Goal: Information Seeking & Learning: Learn about a topic

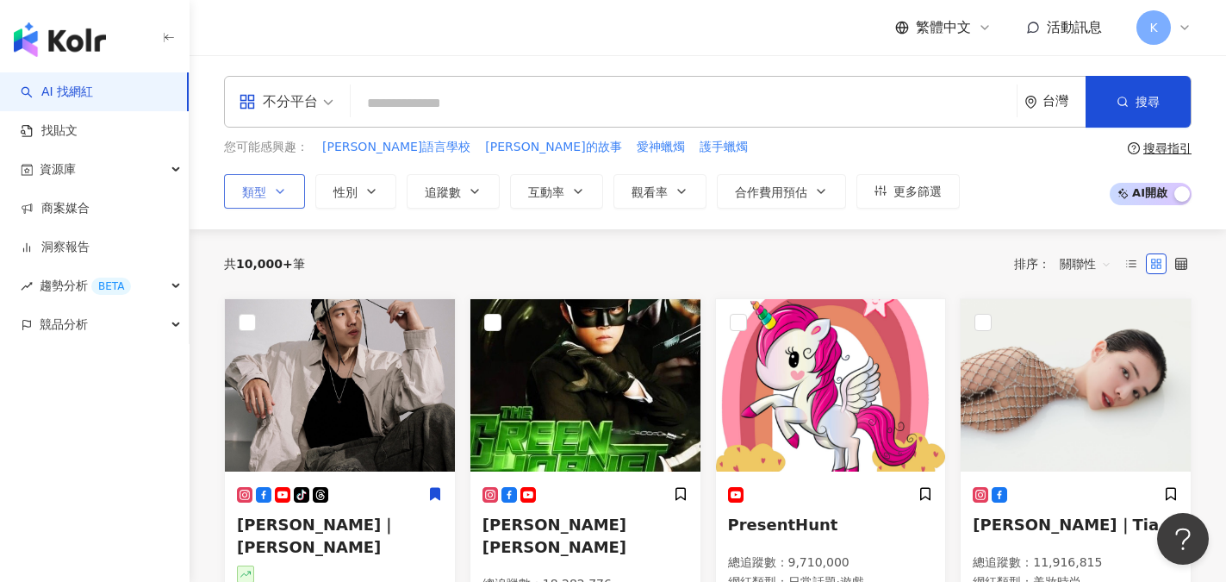
click at [277, 201] on button "類型" at bounding box center [264, 191] width 81 height 34
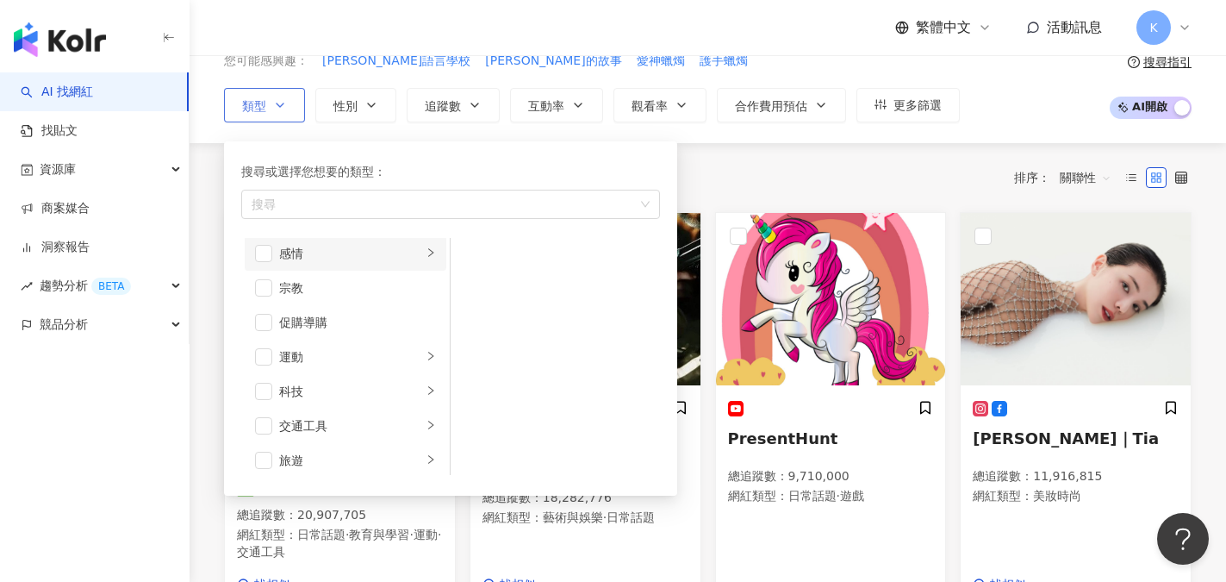
scroll to position [597, 0]
click at [265, 353] on span "button" at bounding box center [263, 350] width 17 height 17
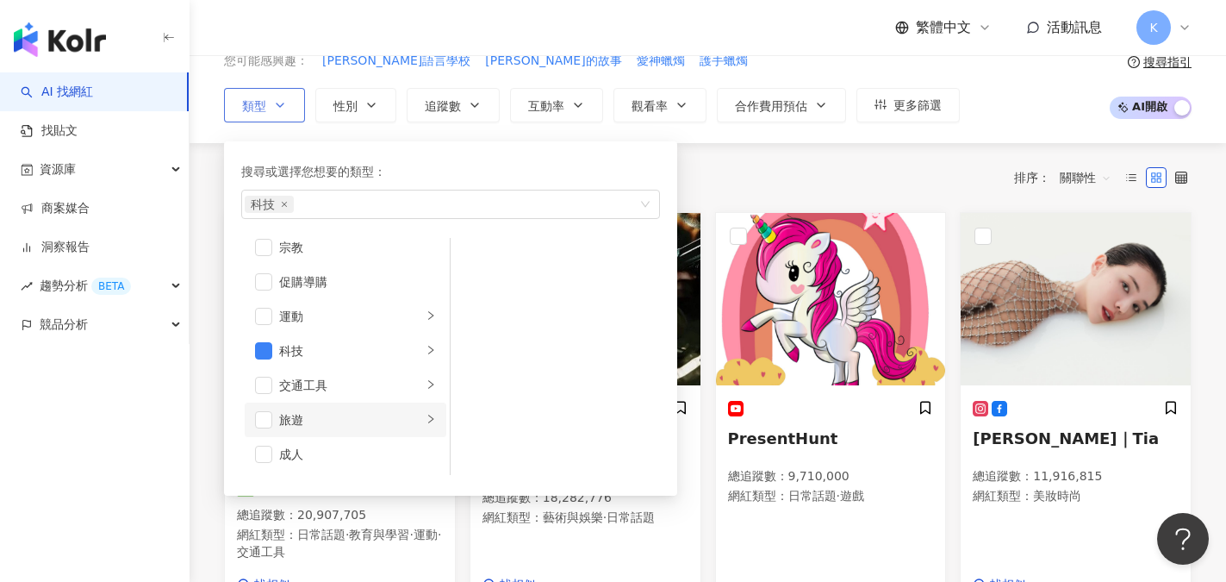
scroll to position [172, 0]
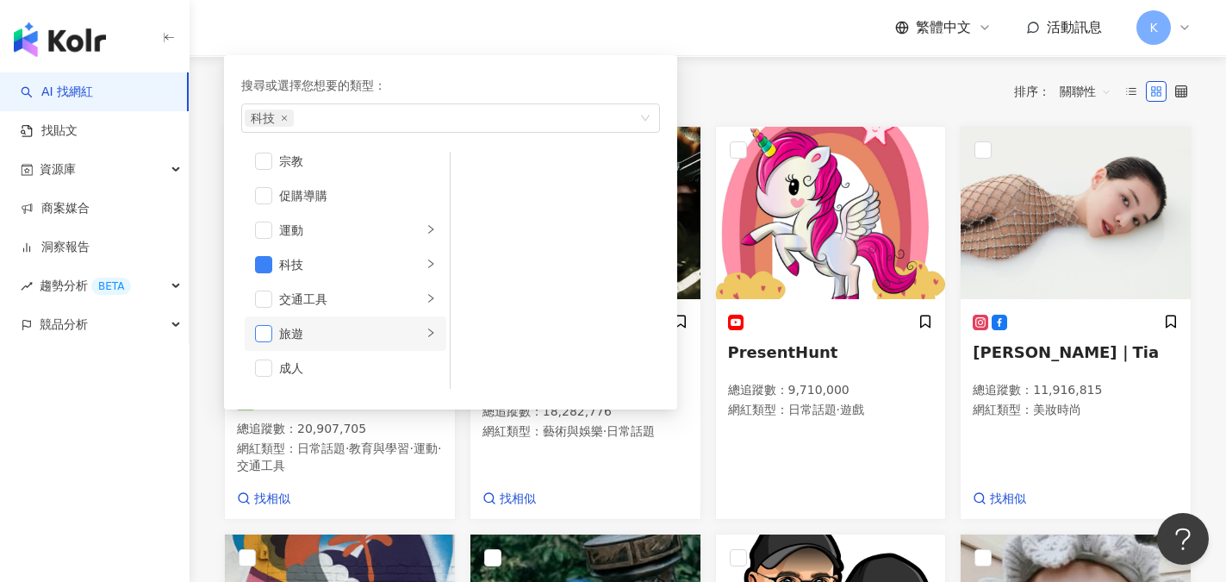
click at [267, 339] on span "button" at bounding box center [263, 333] width 17 height 17
click at [392, 71] on div "搜尋或選擇您想要的類型： 科技 旅遊 藝術與娛樂 美妝時尚 氣候和環境 日常話題 教育與學習 家庭 財經 美食 命理占卜 遊戲 法政社會 生活風格 影視娛樂 …" at bounding box center [450, 231] width 433 height 333
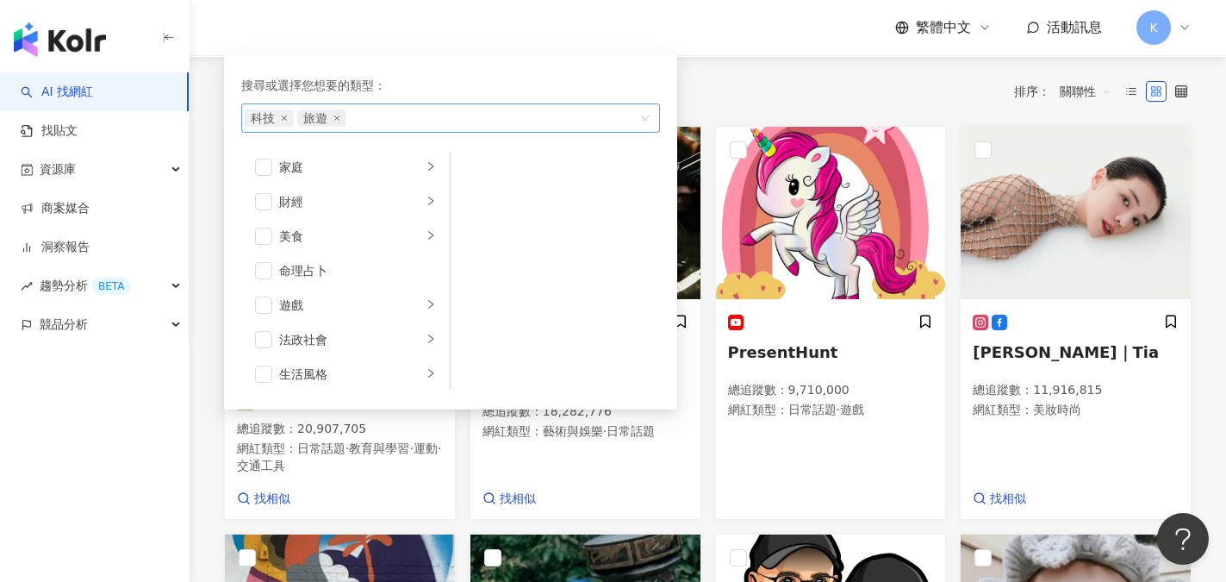
scroll to position [166, 0]
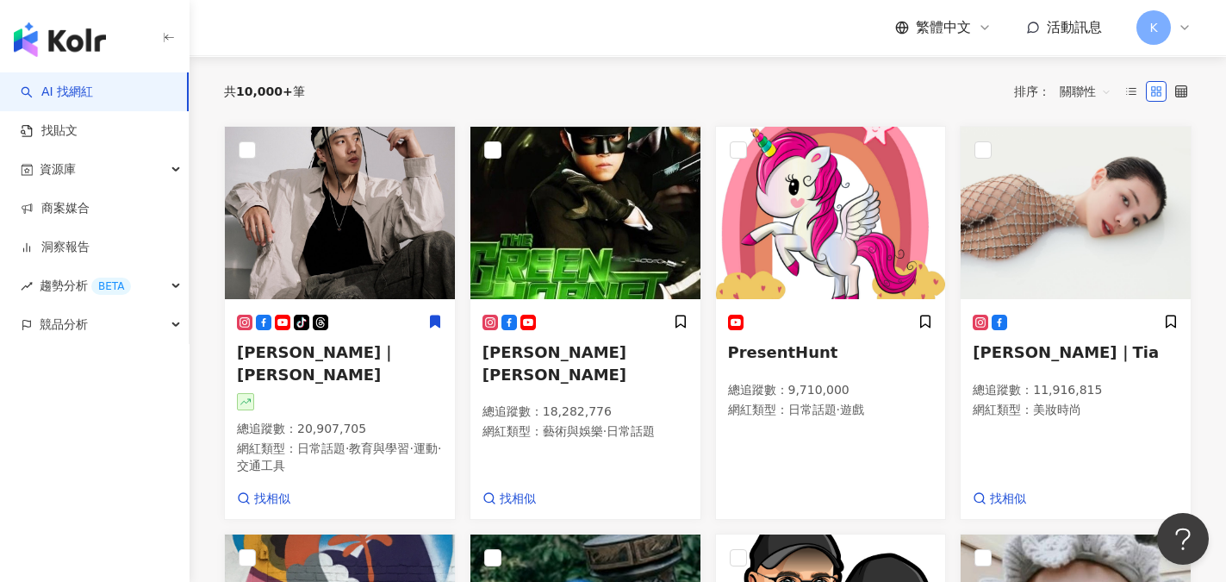
click at [512, 33] on div "繁體中文 活動訊息 K" at bounding box center [708, 27] width 968 height 55
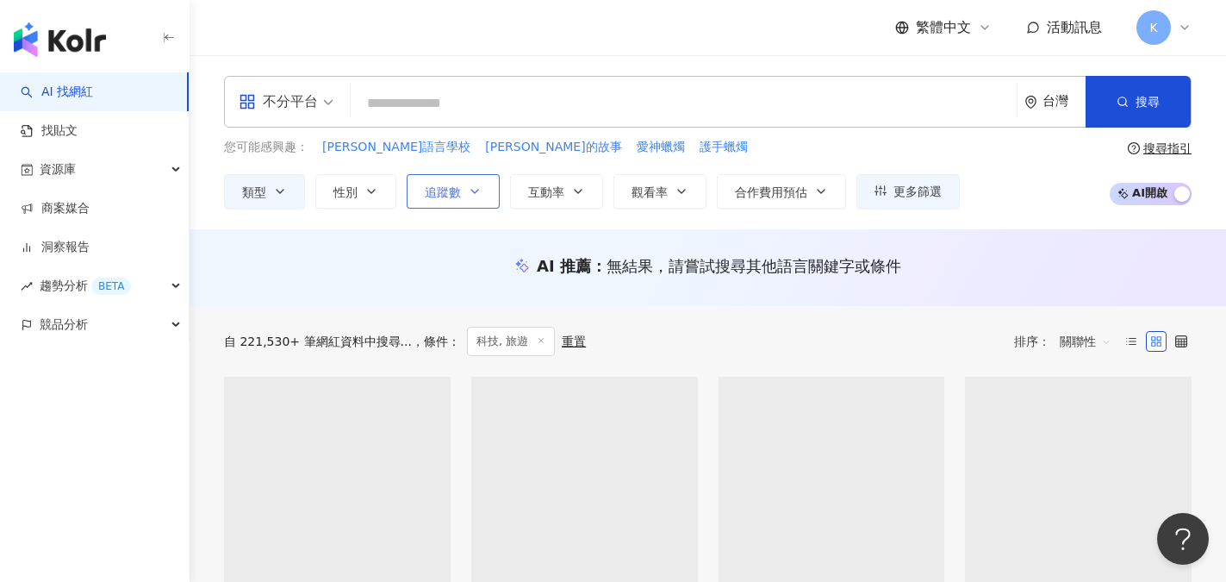
click at [448, 195] on span "追蹤數" at bounding box center [443, 192] width 36 height 14
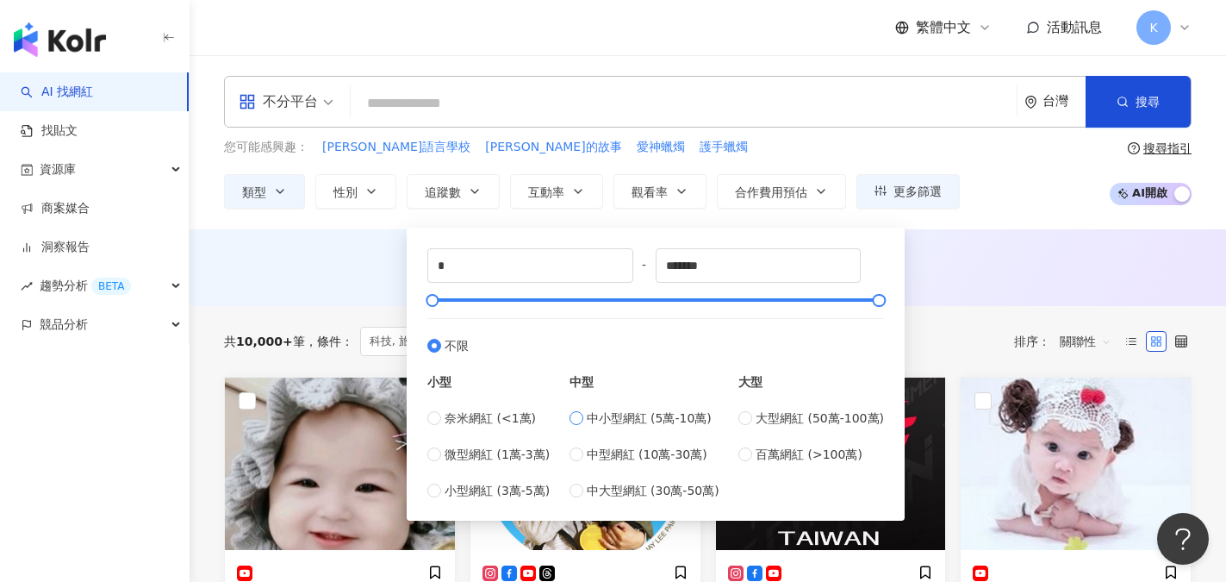
type input "*****"
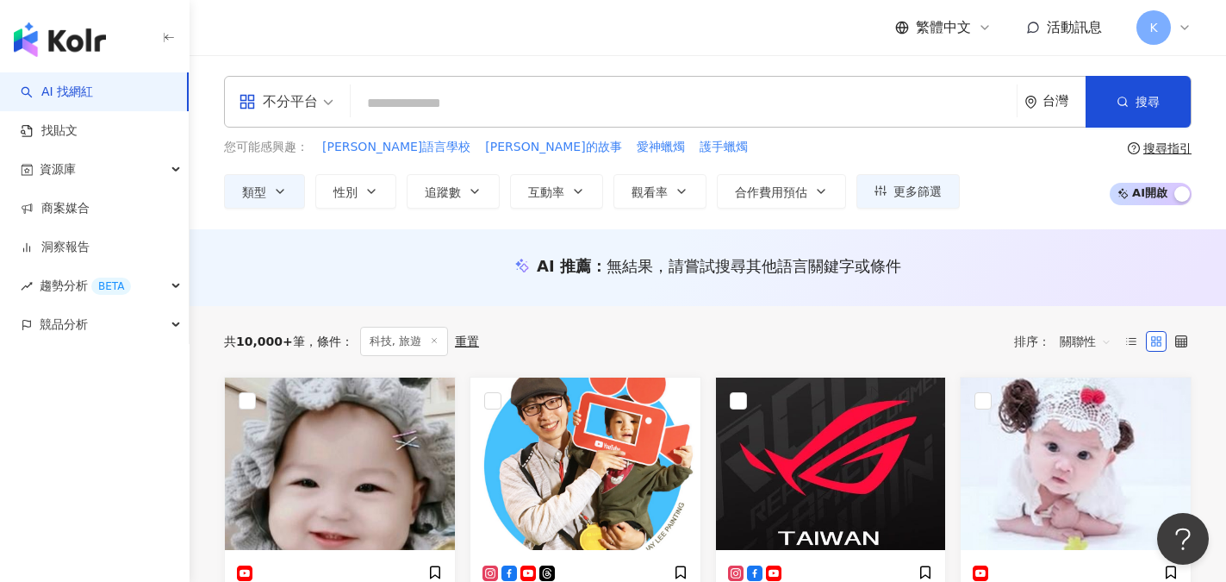
click at [743, 136] on div "不分平台 台灣 搜尋 您可能感興趣： 吳鳳語言學校 吳鳳的故事 愛神蠟燭 護手蠟燭 類型 性別 追蹤數 互動率 觀看率 合作費用預估 更多篩選 ***** -…" at bounding box center [708, 142] width 1037 height 133
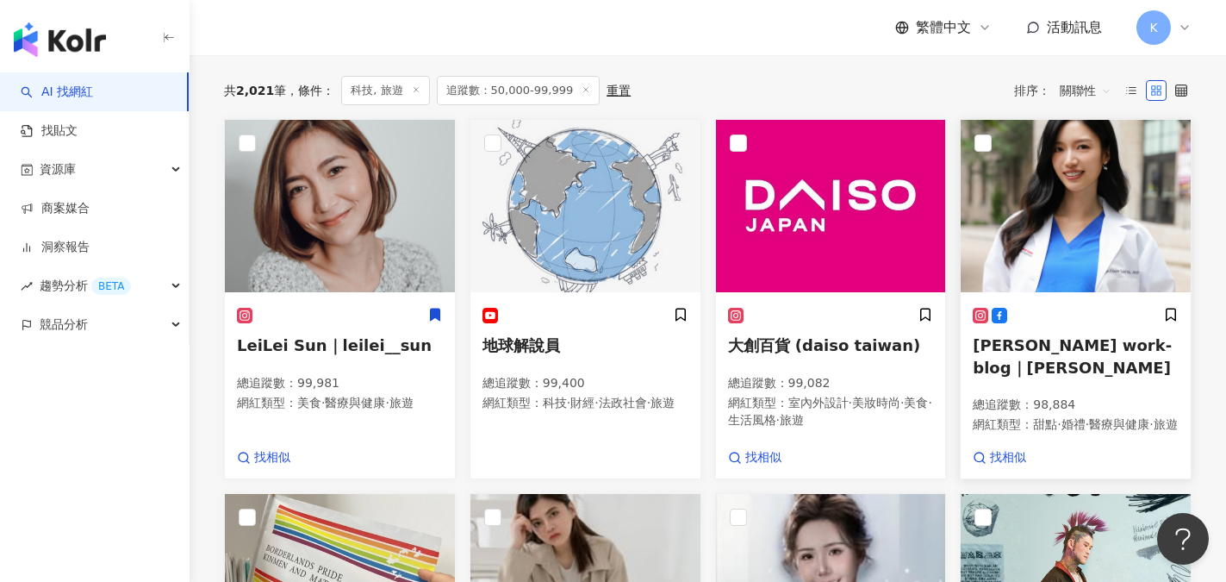
scroll to position [603, 0]
click at [317, 353] on span "LeiLei Sun｜leilei__sun" at bounding box center [334, 344] width 195 height 18
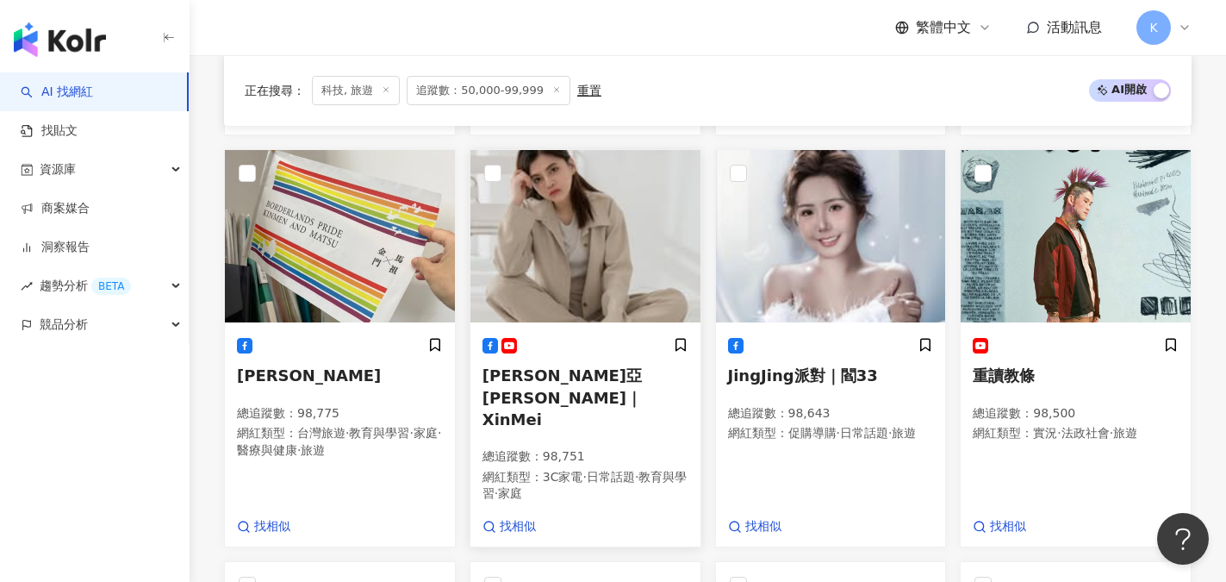
scroll to position [948, 0]
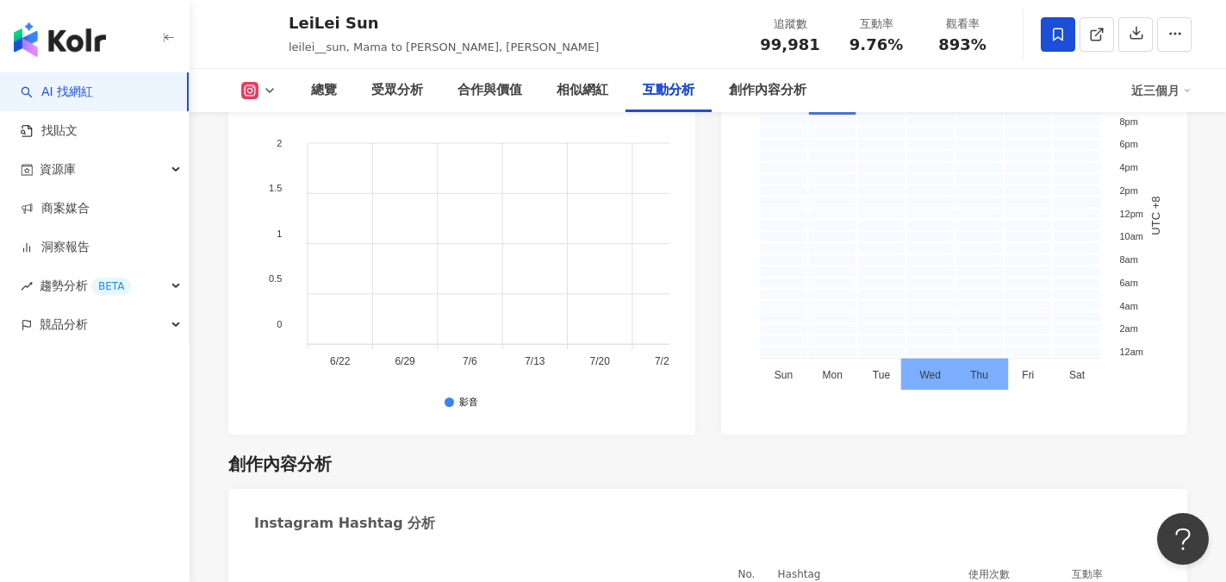
scroll to position [4653, 0]
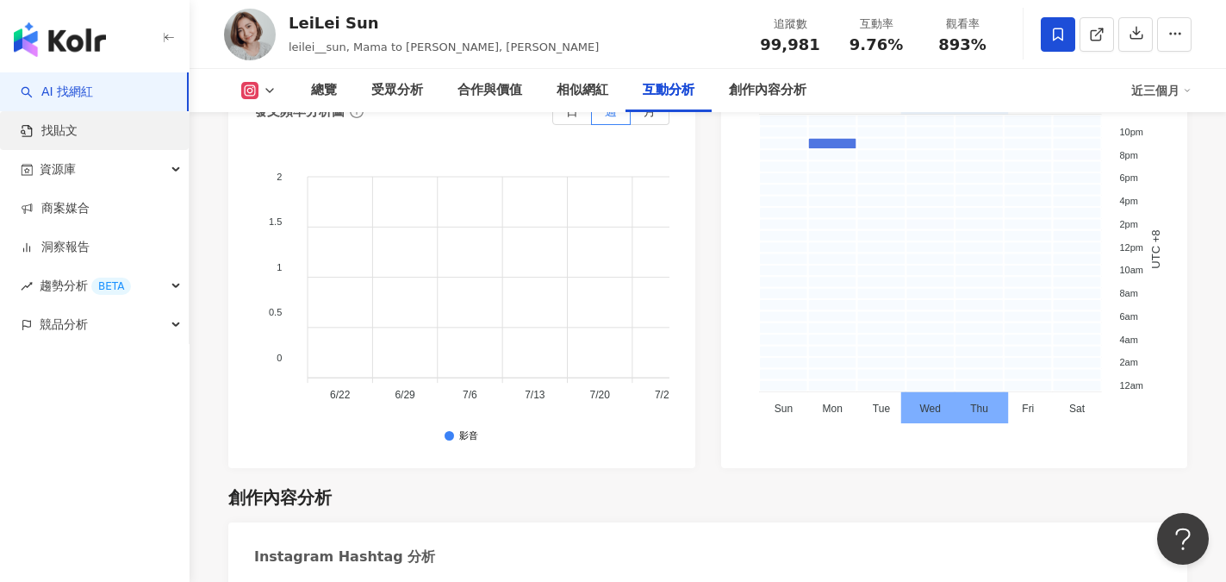
click at [60, 140] on link "找貼文" at bounding box center [49, 130] width 57 height 17
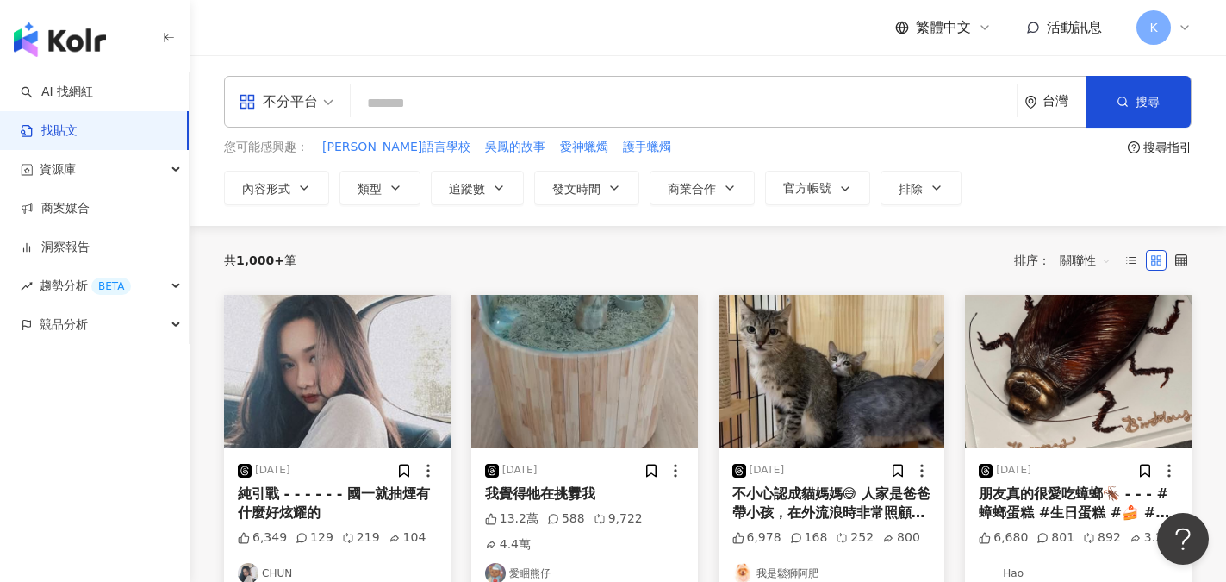
click at [456, 102] on input "search" at bounding box center [684, 102] width 652 height 37
type input "*"
type input "******"
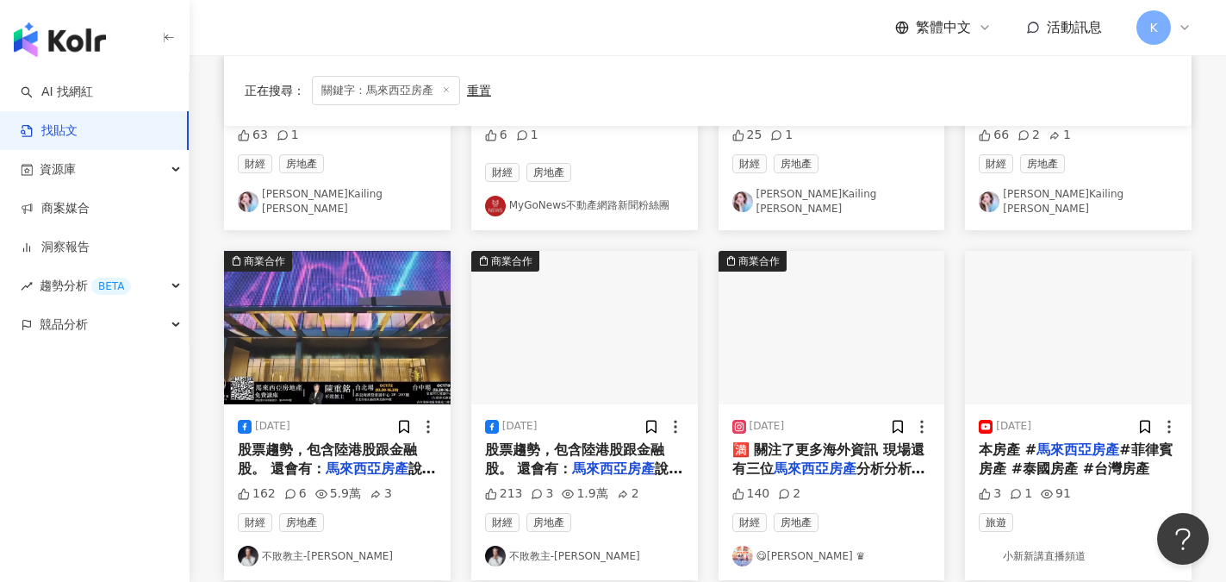
scroll to position [431, 0]
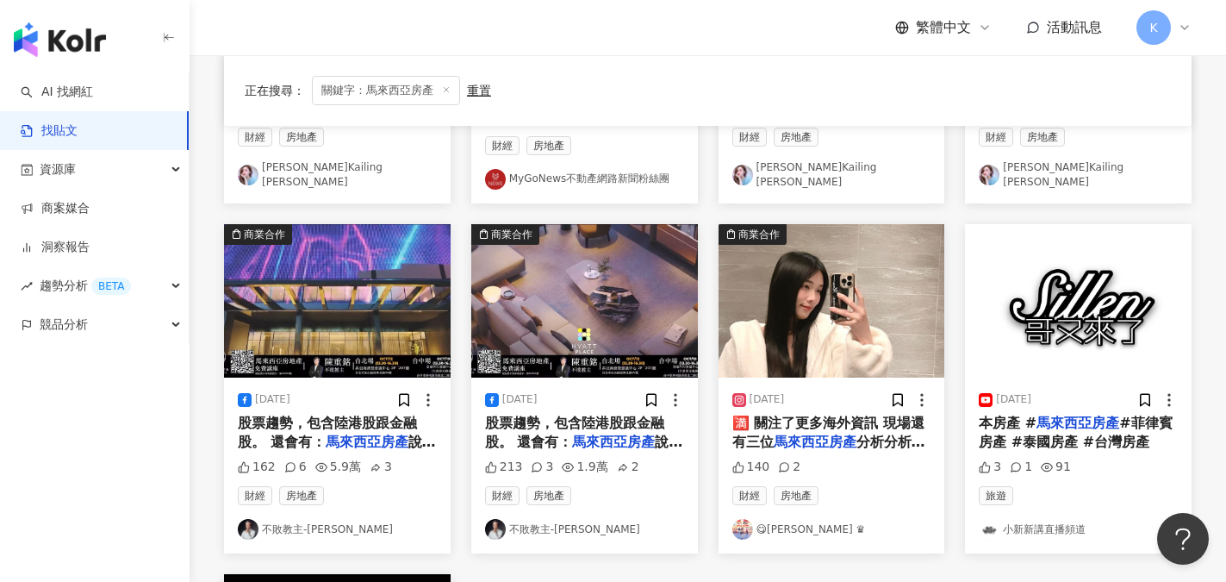
click at [334, 324] on img "button" at bounding box center [337, 300] width 227 height 153
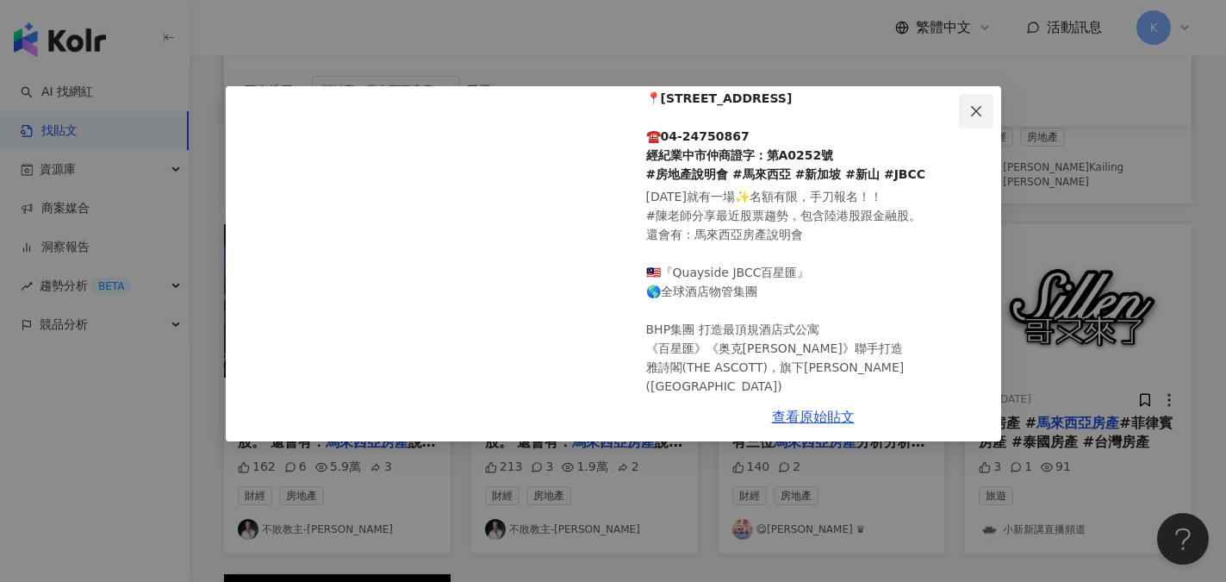
click at [975, 108] on icon "close" at bounding box center [976, 111] width 14 height 14
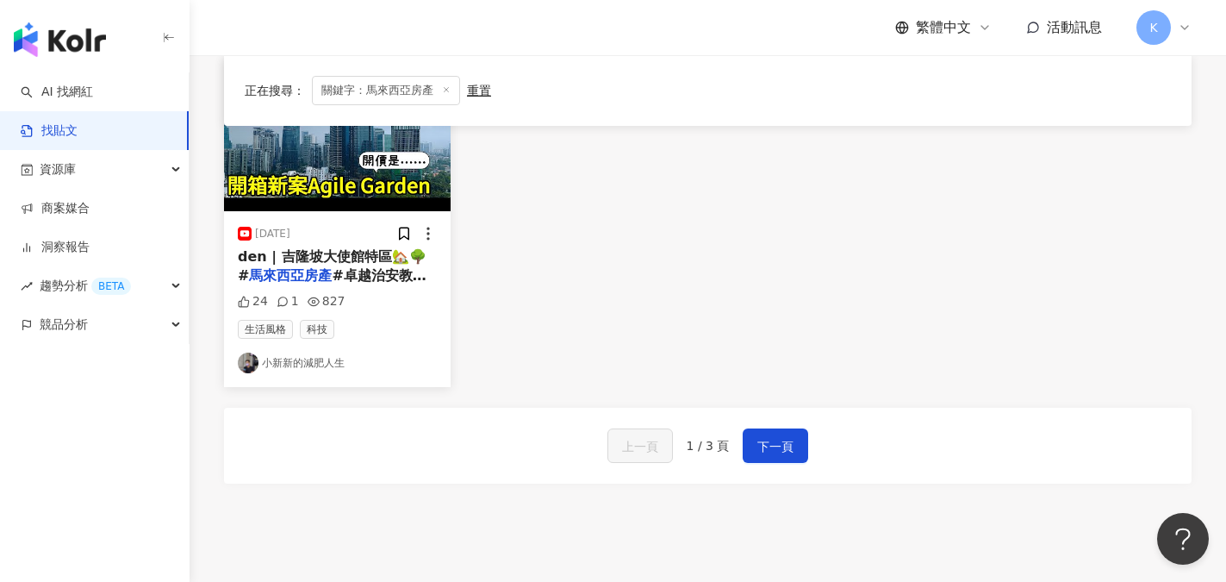
scroll to position [948, 0]
click at [291, 356] on link "小新新的減肥人生" at bounding box center [337, 362] width 199 height 21
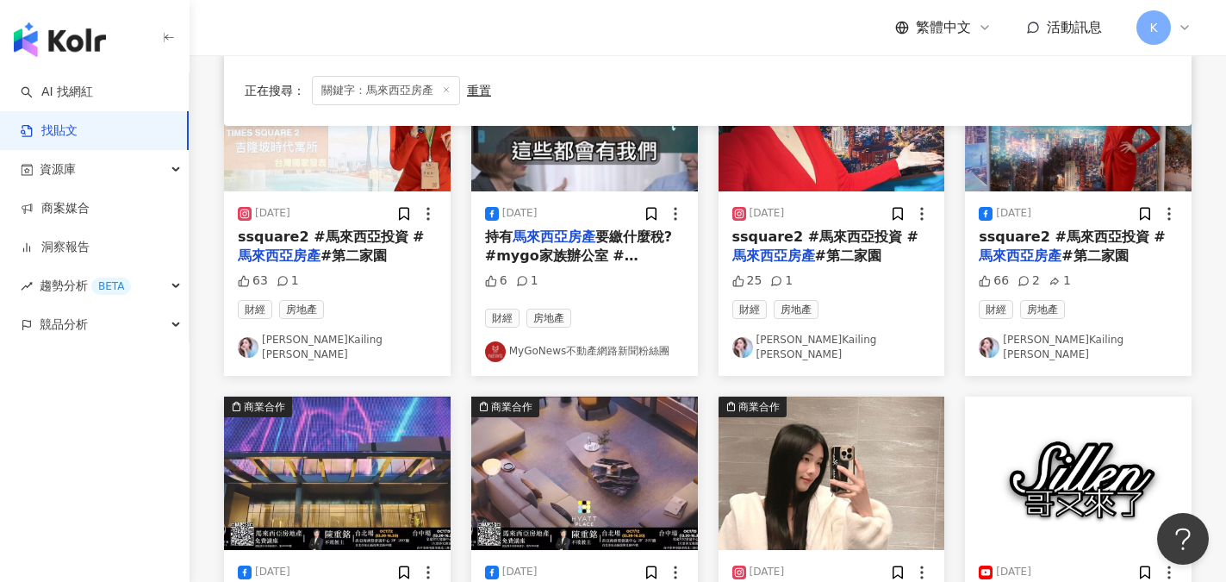
scroll to position [172, 0]
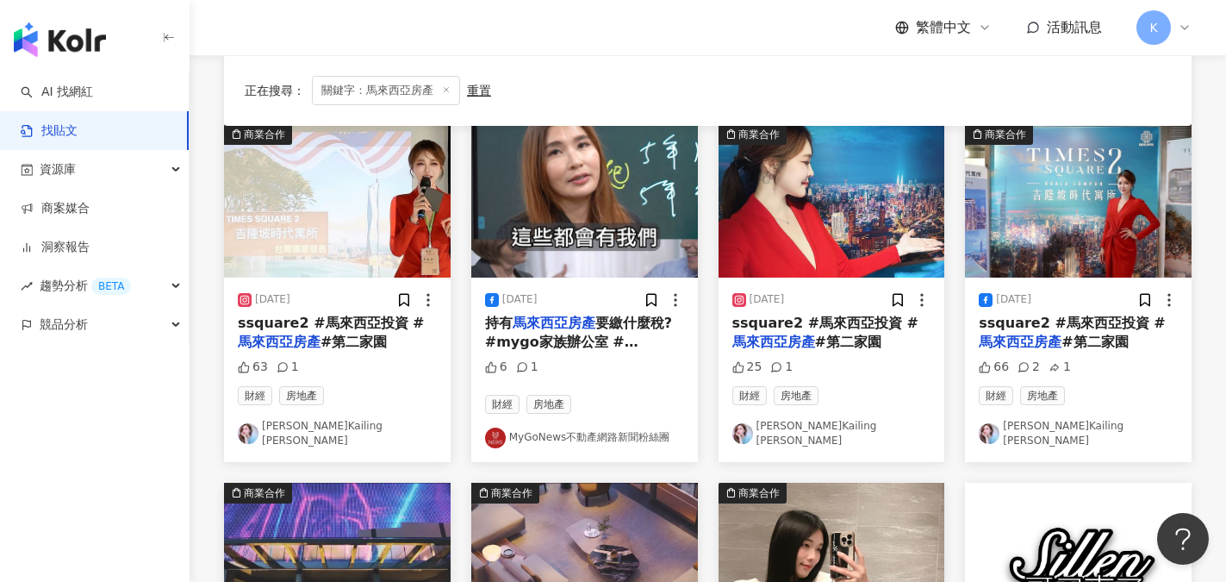
click at [626, 427] on link "MyGoNews不動產網路新聞粉絲團" at bounding box center [584, 437] width 199 height 21
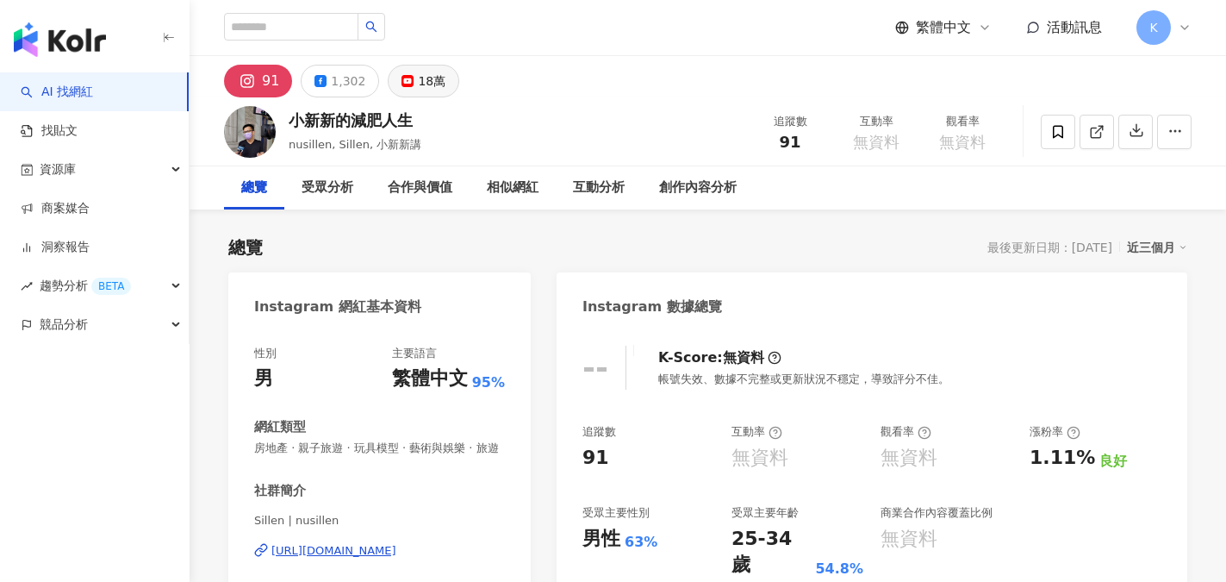
click at [428, 85] on div "18萬" at bounding box center [432, 81] width 28 height 24
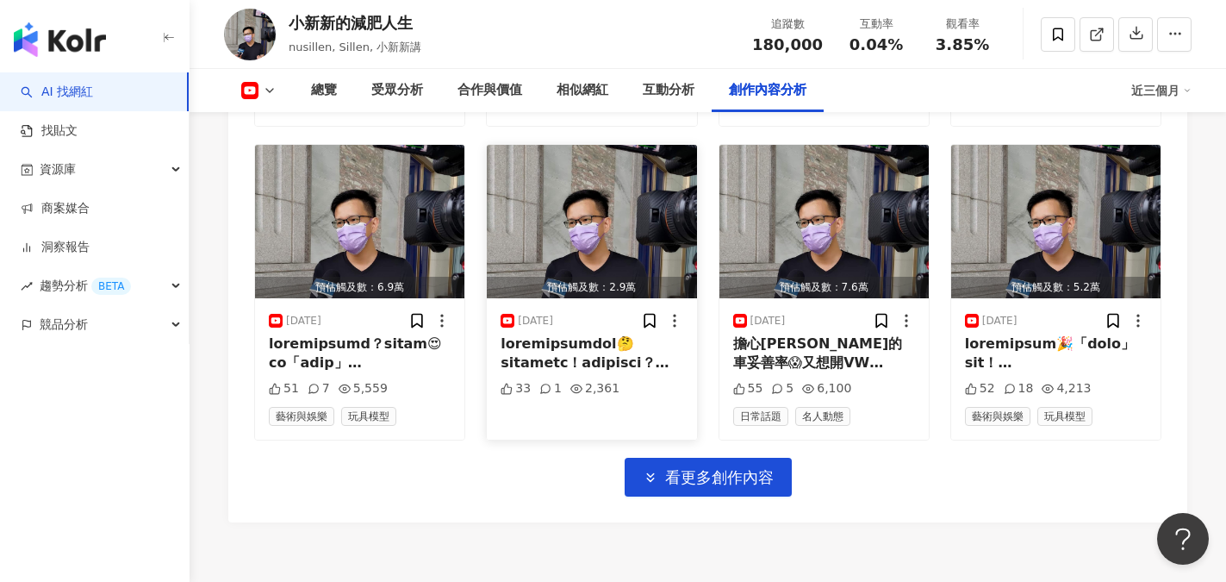
scroll to position [5514, 0]
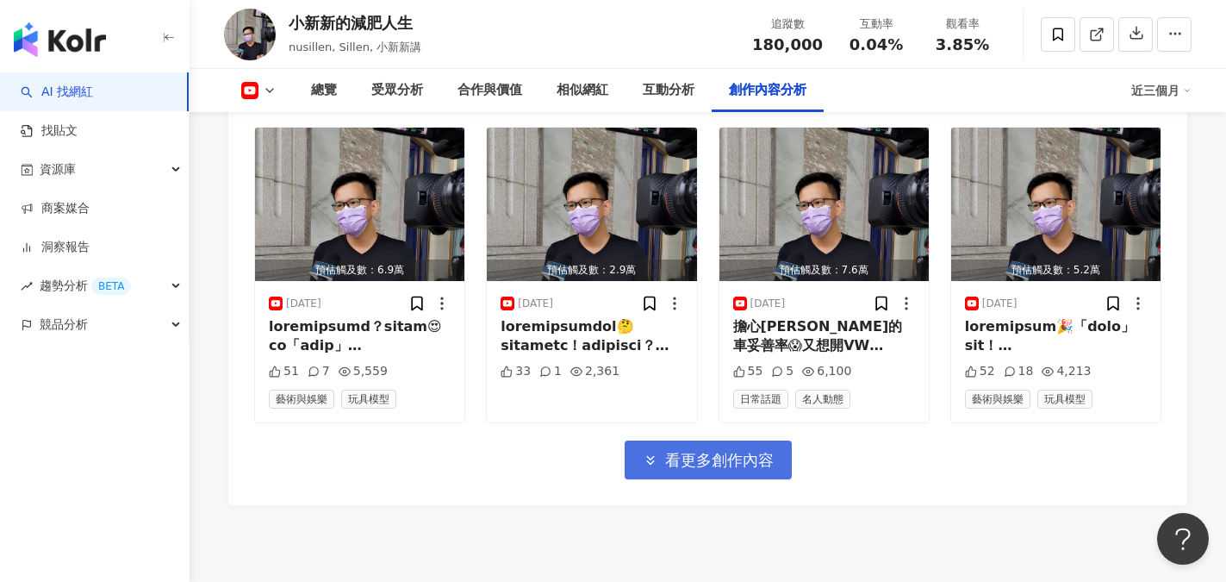
click at [744, 451] on span "看更多創作內容" at bounding box center [719, 460] width 109 height 19
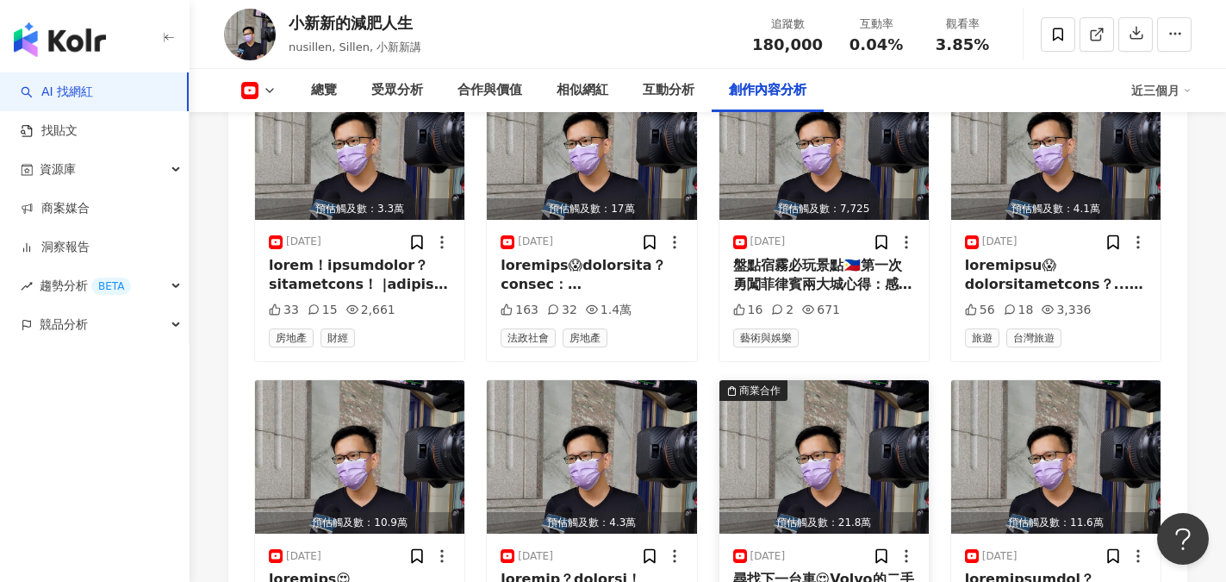
scroll to position [6376, 0]
